Goal: Transaction & Acquisition: Purchase product/service

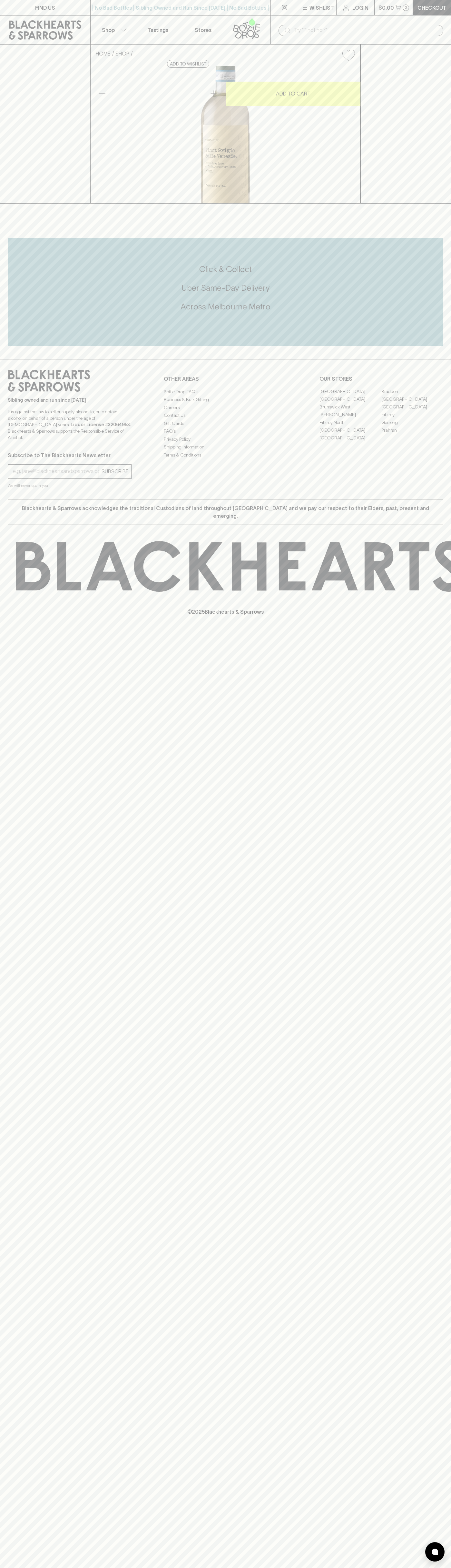
click at [450, 15] on div "​" at bounding box center [361, 29] width 180 height 29
click at [422, 520] on p "Blackhearts & Sparrows acknowledges the traditional Custodians of land througho…" at bounding box center [226, 512] width 426 height 15
click at [430, 1568] on html "FIND US | No Bad Bottles | Sibling Owned and Run Since [DATE] | No Bad Bottles …" at bounding box center [225, 784] width 451 height 1568
click at [29, 797] on div "FIND US | No Bad Bottles | Sibling Owned and Run Since [DATE] | No Bad Bottles …" at bounding box center [225, 784] width 451 height 1568
